Goal: Check status: Check status

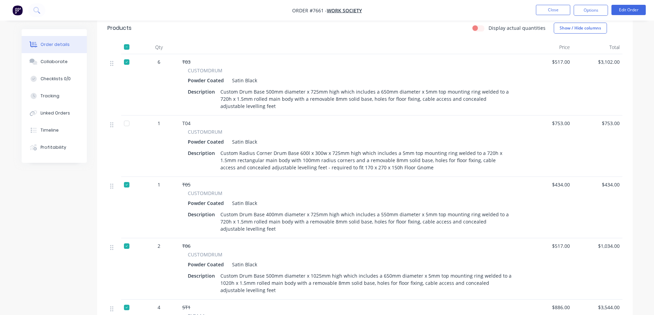
scroll to position [240, 0]
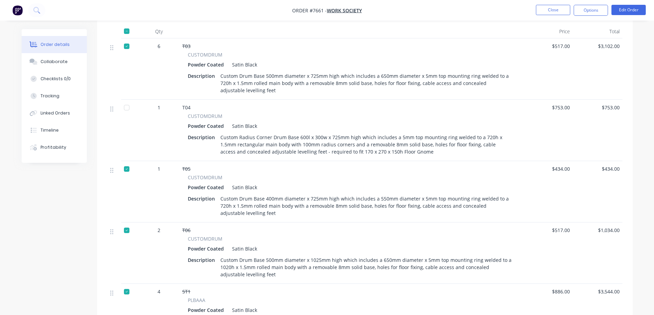
click at [126, 108] on div at bounding box center [127, 108] width 14 height 14
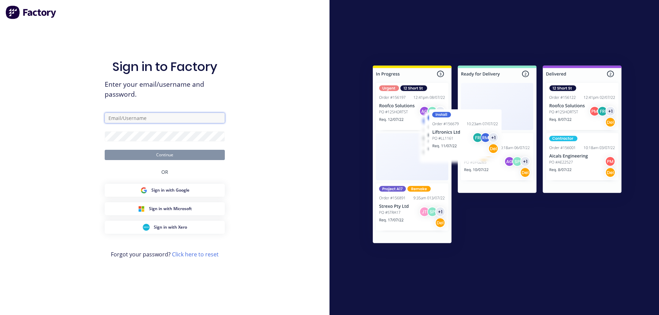
drag, startPoint x: 134, startPoint y: 119, endPoint x: 130, endPoint y: 119, distance: 3.8
click at [134, 119] on input "text" at bounding box center [165, 118] width 120 height 10
type input "[EMAIL_ADDRESS][DOMAIN_NAME]"
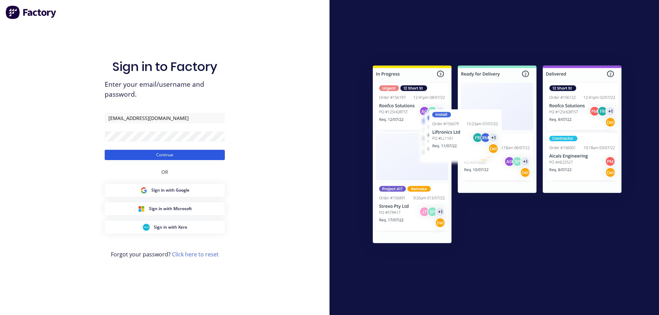
click at [147, 155] on button "Continue" at bounding box center [165, 155] width 120 height 10
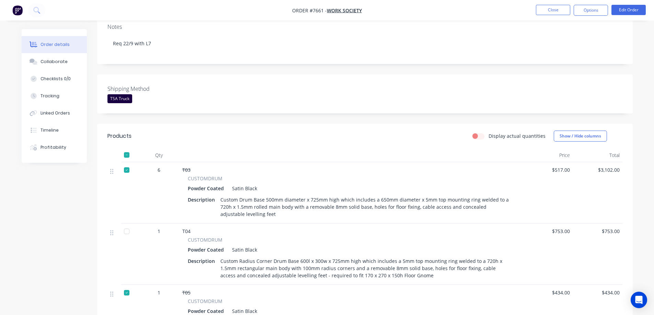
scroll to position [137, 0]
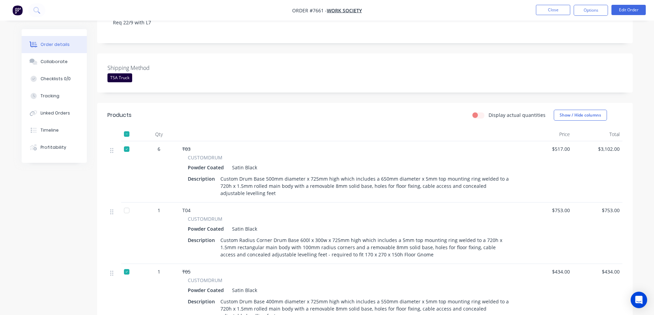
click at [126, 211] on div at bounding box center [127, 211] width 14 height 14
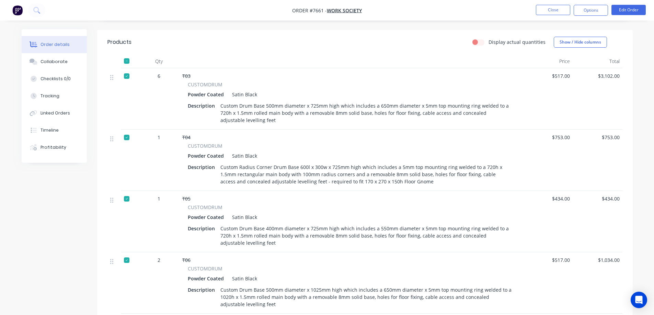
scroll to position [309, 0]
